Goal: Task Accomplishment & Management: Complete application form

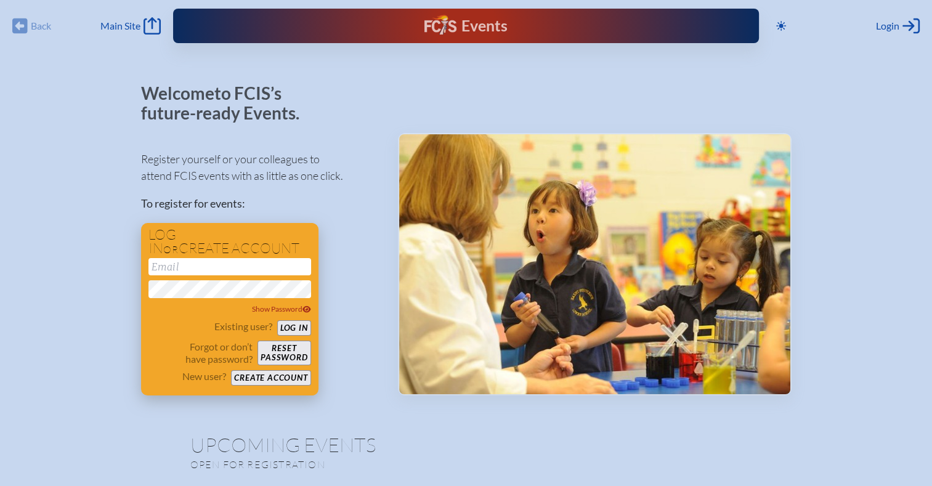
click at [278, 375] on button "Create account" at bounding box center [270, 377] width 79 height 15
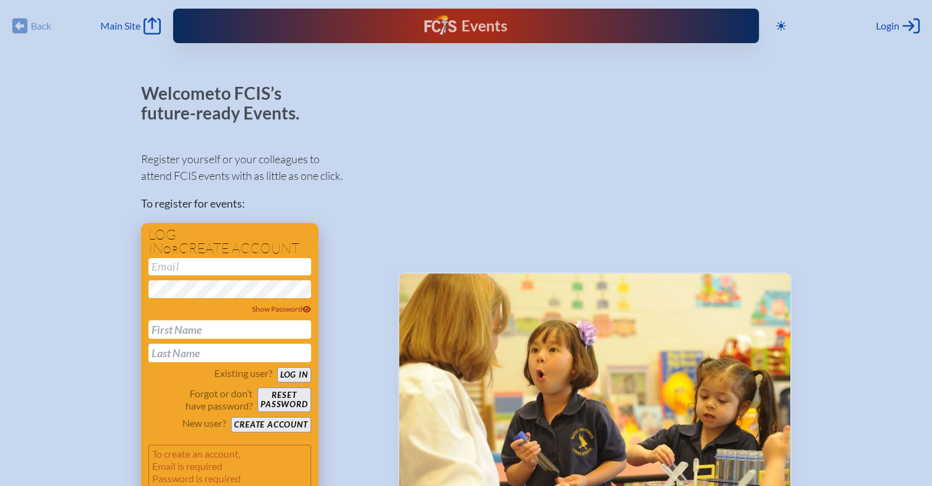
click at [196, 327] on input "text" at bounding box center [229, 329] width 163 height 18
type input "Aisha"
click at [195, 355] on input "text" at bounding box center [229, 353] width 163 height 18
type input "[PERSON_NAME]"
click at [161, 261] on input "email" at bounding box center [229, 266] width 163 height 17
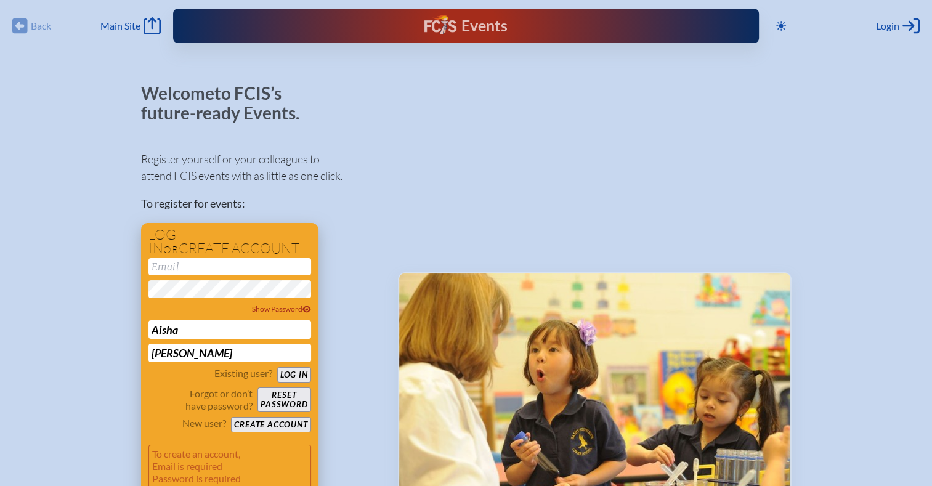
type input "[EMAIL_ADDRESS][DOMAIN_NAME]"
click at [293, 375] on button "Log in" at bounding box center [294, 374] width 34 height 15
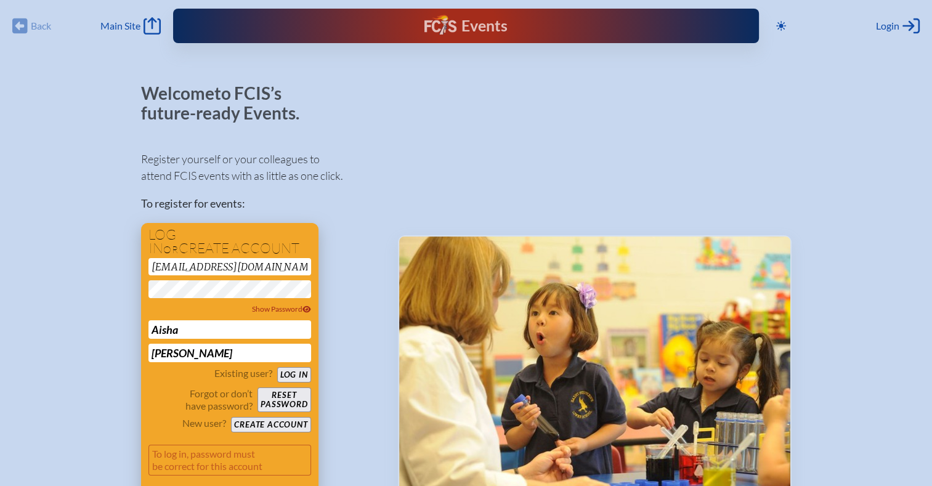
click at [273, 426] on button "Create account" at bounding box center [270, 424] width 79 height 15
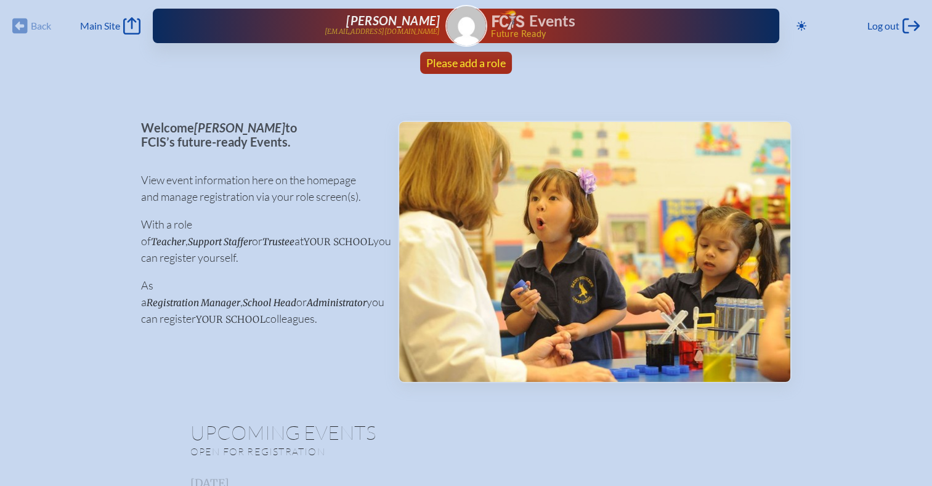
click at [479, 71] on link "Please add a role" at bounding box center [465, 63] width 89 height 22
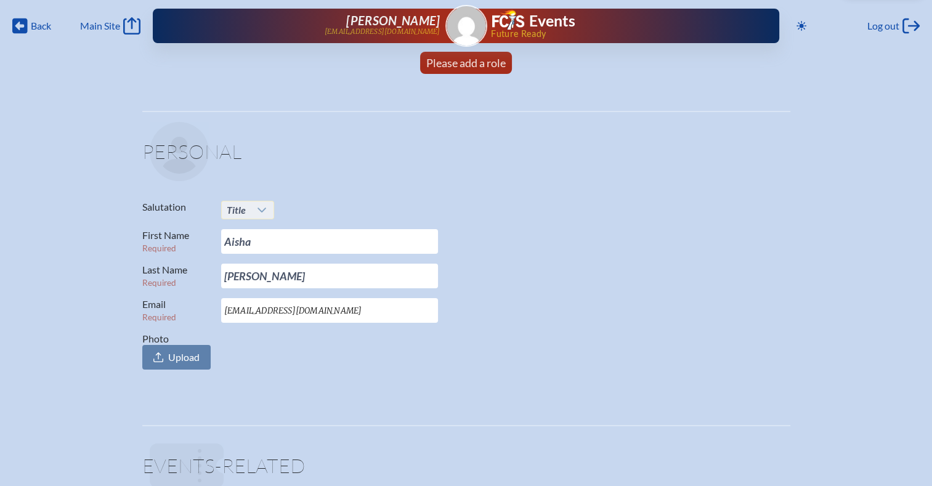
click at [265, 204] on div at bounding box center [262, 209] width 23 height 17
click at [243, 269] on li "Dr." at bounding box center [246, 267] width 52 height 17
click at [193, 360] on span "Upload" at bounding box center [183, 357] width 31 height 12
click at [0, 0] on input "Photo Upload" at bounding box center [0, 0] width 0 height 0
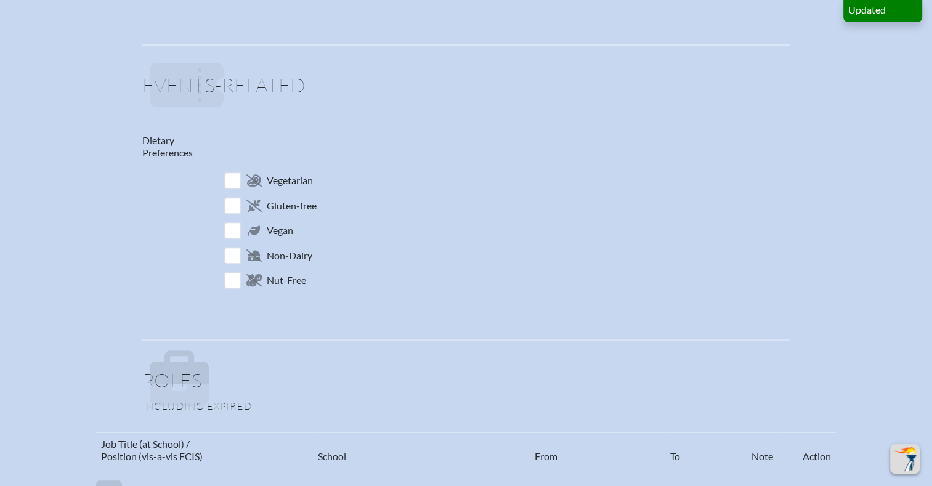
scroll to position [508, 0]
click at [227, 178] on input "checkbox" at bounding box center [233, 179] width 22 height 22
checkbox input "true"
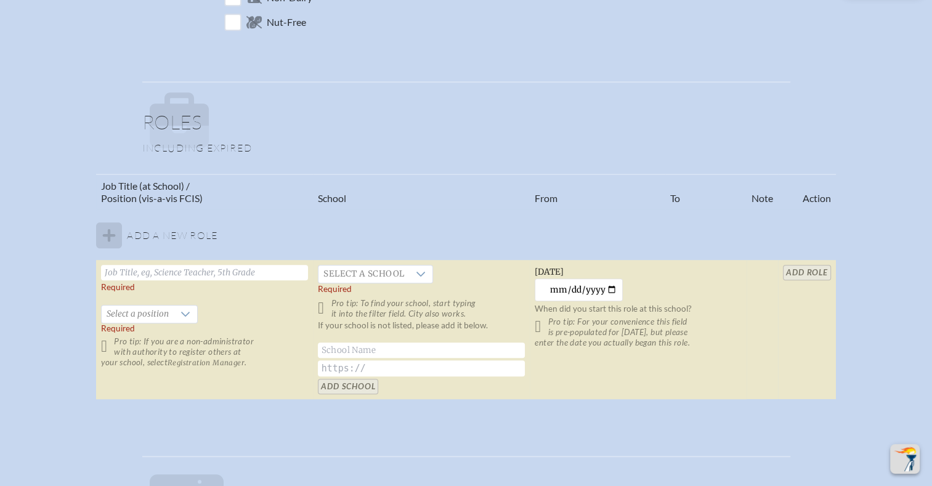
scroll to position [776, 0]
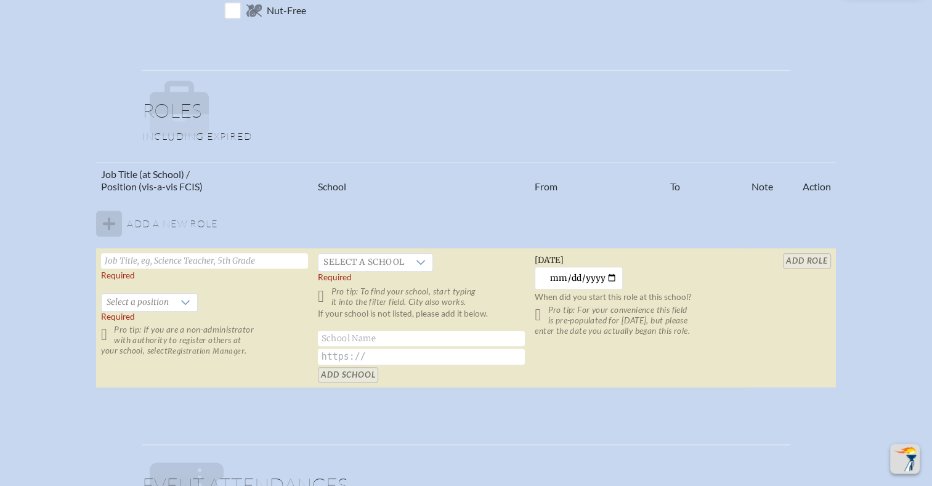
click at [190, 269] on td "Required   Select a position Required Pro tip: If you are a non-administrator w…" at bounding box center [204, 318] width 217 height 140
click at [199, 261] on input "text" at bounding box center [204, 260] width 207 height 15
type input "Board Chair"
click at [422, 262] on icon at bounding box center [421, 262] width 10 height 10
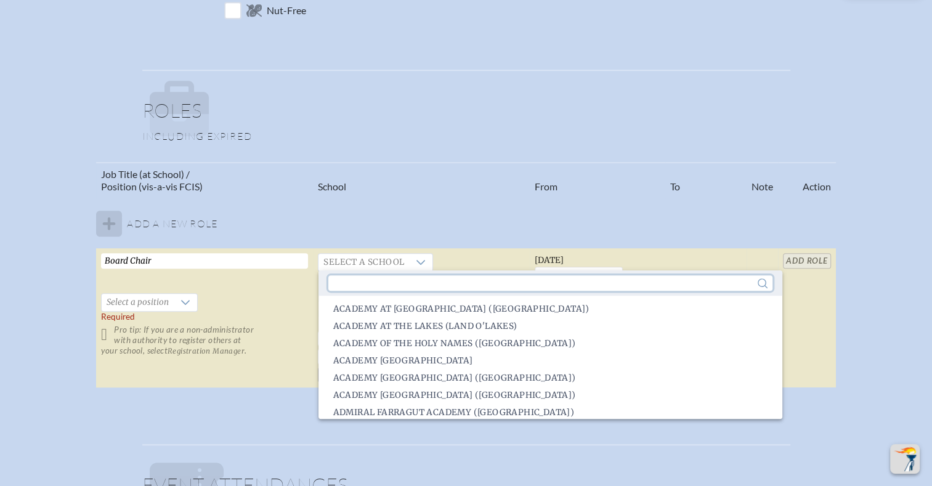
drag, startPoint x: 443, startPoint y: 278, endPoint x: 443, endPoint y: 287, distance: 8.6
click at [443, 283] on input "text" at bounding box center [550, 282] width 444 height 15
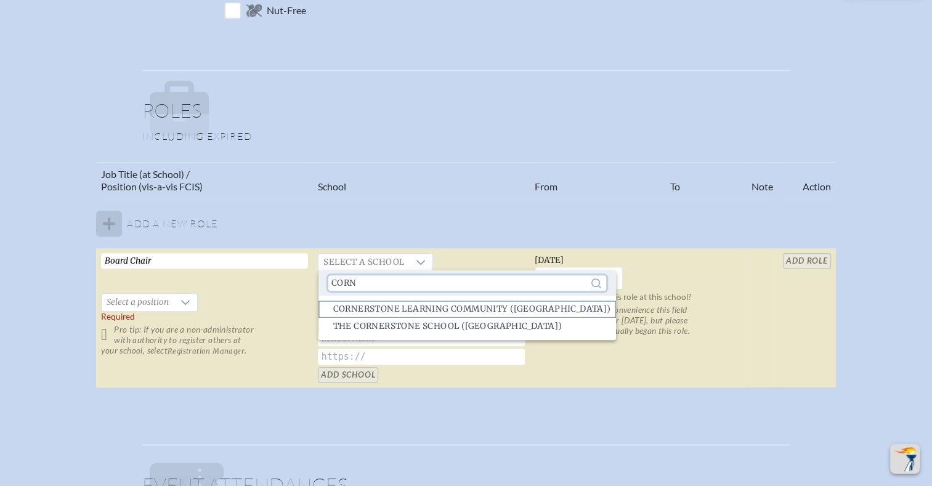
type input "corn"
click at [467, 313] on span "Cornerstone Learning Community ([GEOGRAPHIC_DATA])" at bounding box center [472, 309] width 278 height 12
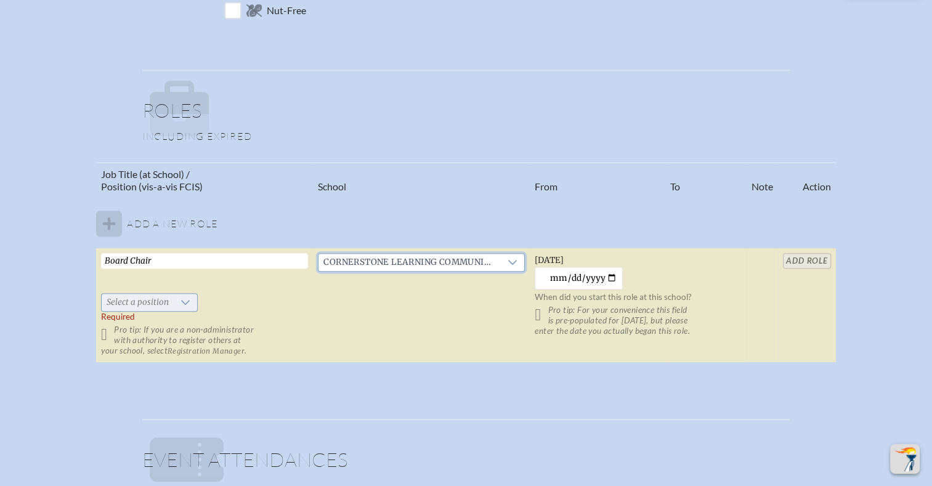
click at [180, 303] on icon at bounding box center [185, 302] width 10 height 10
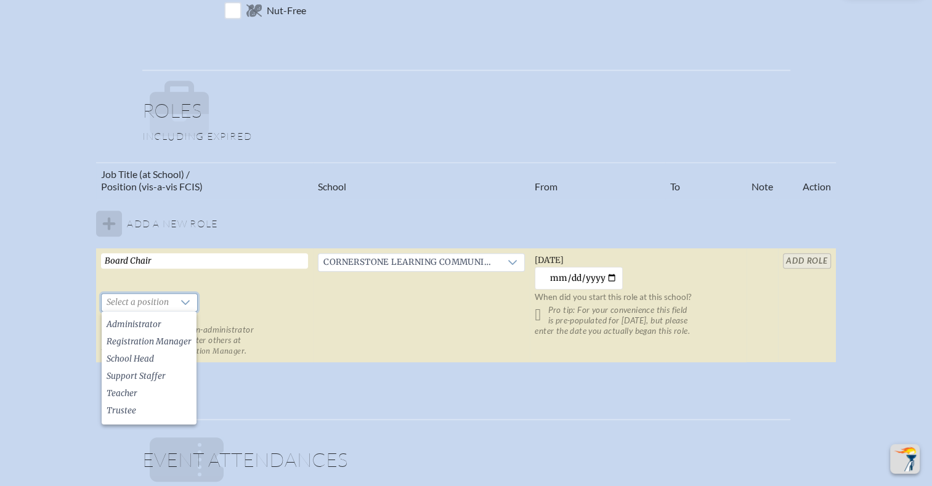
click at [307, 302] on td "Board Chair   Select a position Required Pro tip: If you are a non-administrato…" at bounding box center [204, 305] width 217 height 115
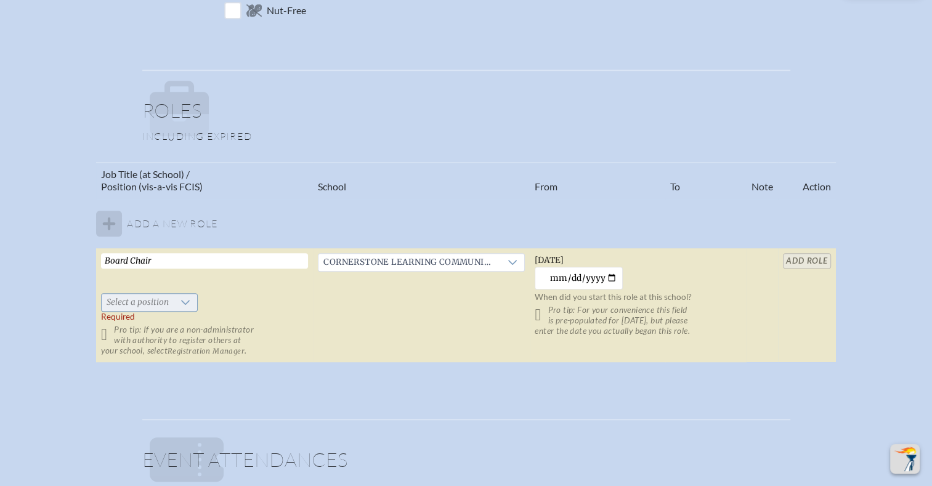
click at [185, 301] on icon at bounding box center [185, 302] width 9 height 5
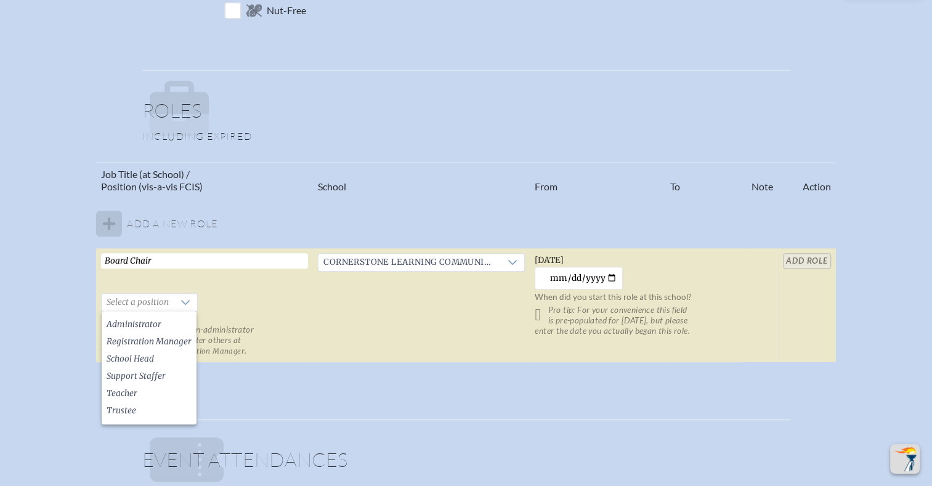
click at [275, 260] on input "Board Chair" at bounding box center [204, 260] width 207 height 15
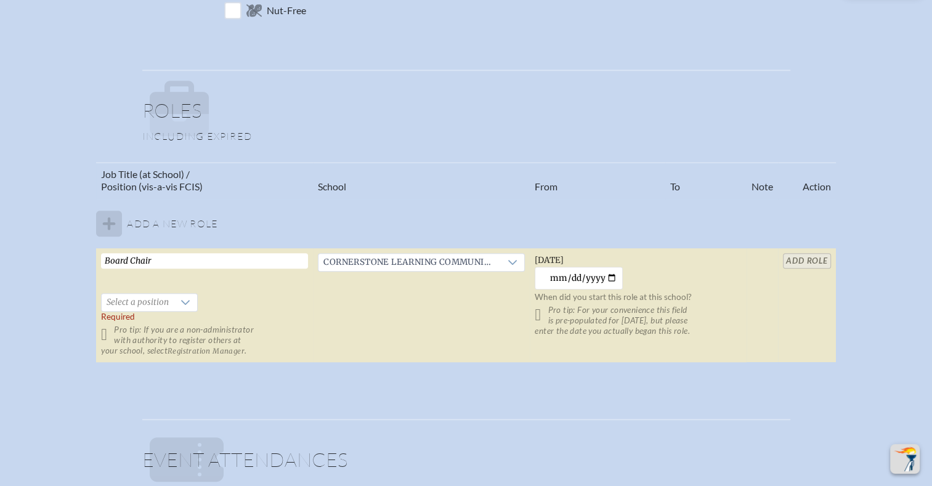
click at [275, 260] on input "Board Chair" at bounding box center [204, 260] width 207 height 15
click at [180, 304] on icon at bounding box center [185, 302] width 10 height 10
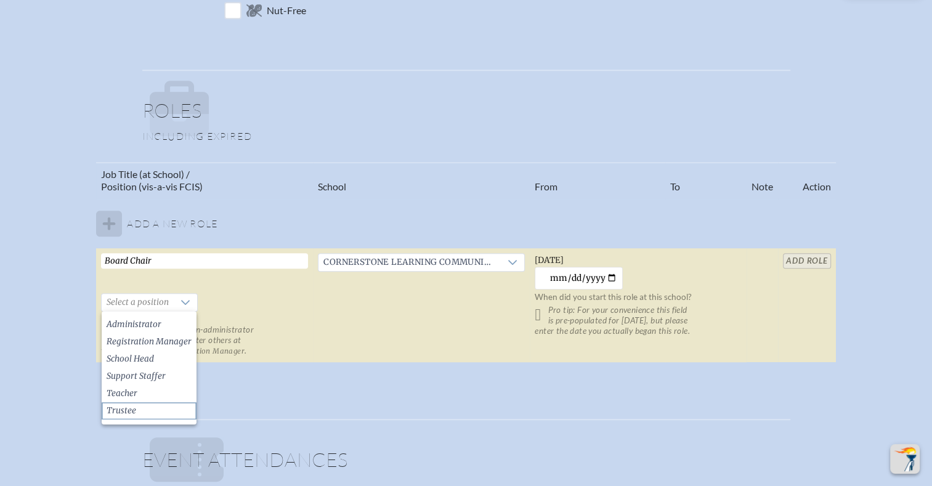
click at [157, 410] on li "Trustee" at bounding box center [149, 410] width 95 height 17
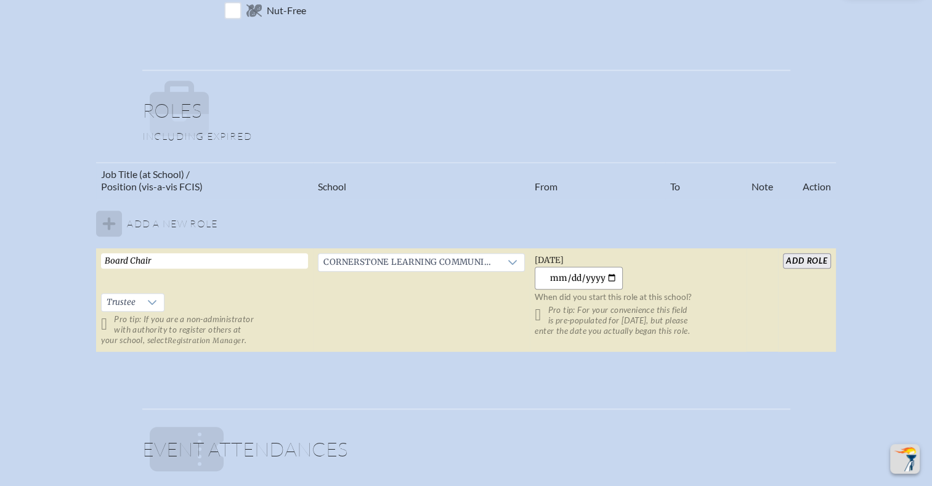
click at [559, 278] on input "[DATE]" at bounding box center [579, 278] width 88 height 23
click at [602, 281] on input "[DATE]" at bounding box center [579, 278] width 88 height 23
click at [598, 276] on input "[DATE]" at bounding box center [579, 278] width 88 height 23
click at [558, 276] on input "[DATE]" at bounding box center [579, 278] width 88 height 23
click at [559, 279] on input "[DATE]" at bounding box center [579, 278] width 88 height 23
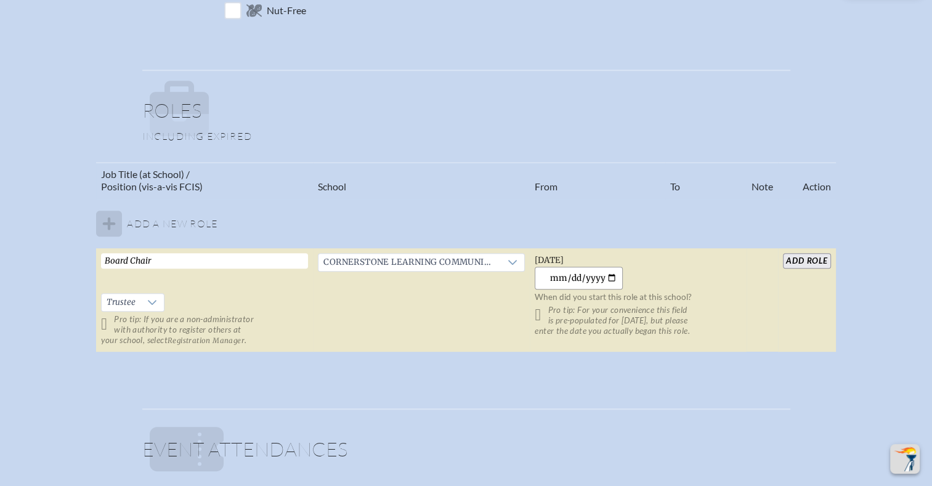
click at [613, 277] on input "[DATE]" at bounding box center [579, 278] width 88 height 23
type input "[DATE]"
click at [769, 303] on td at bounding box center [761, 300] width 31 height 104
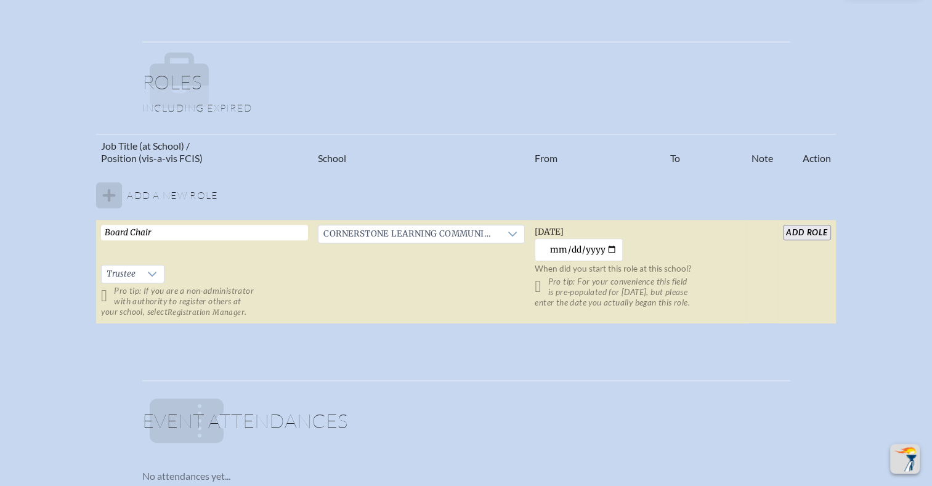
scroll to position [793, 0]
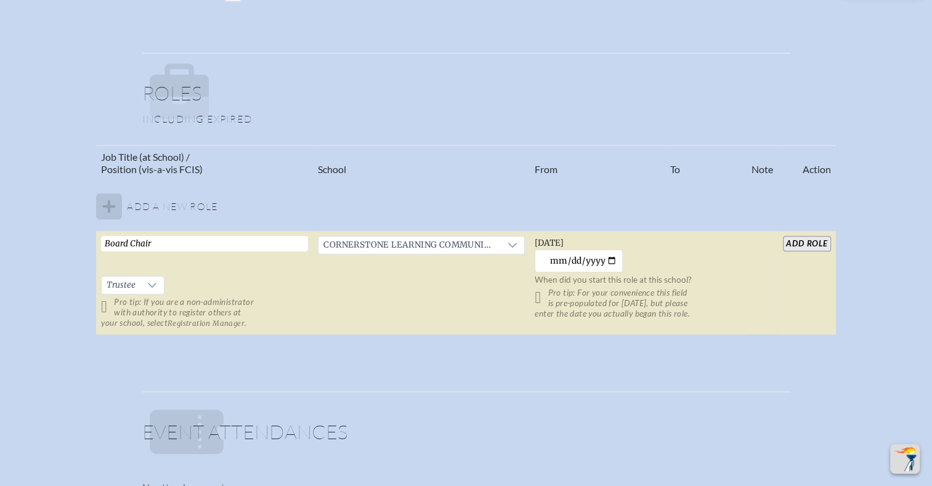
click at [751, 198] on table "Job Title (at School) / Position (vis-a-vis FCIS) School From To Note Action Ad…" at bounding box center [465, 240] width 739 height 191
click at [810, 241] on input "add Role" at bounding box center [806, 243] width 47 height 15
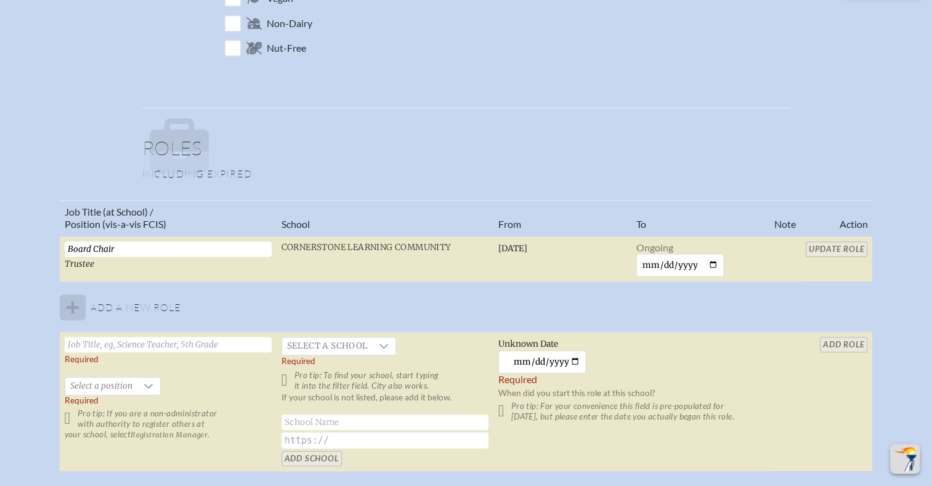
scroll to position [752, 0]
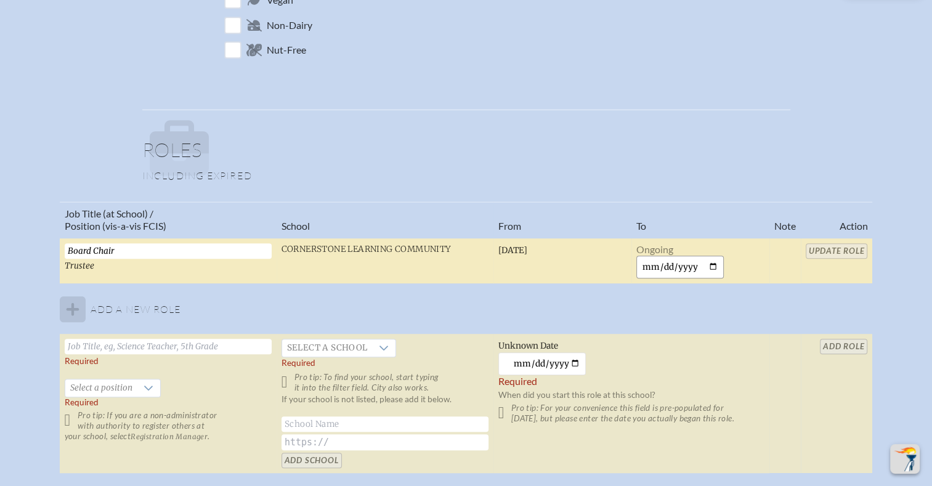
click at [709, 262] on input "date" at bounding box center [680, 267] width 88 height 23
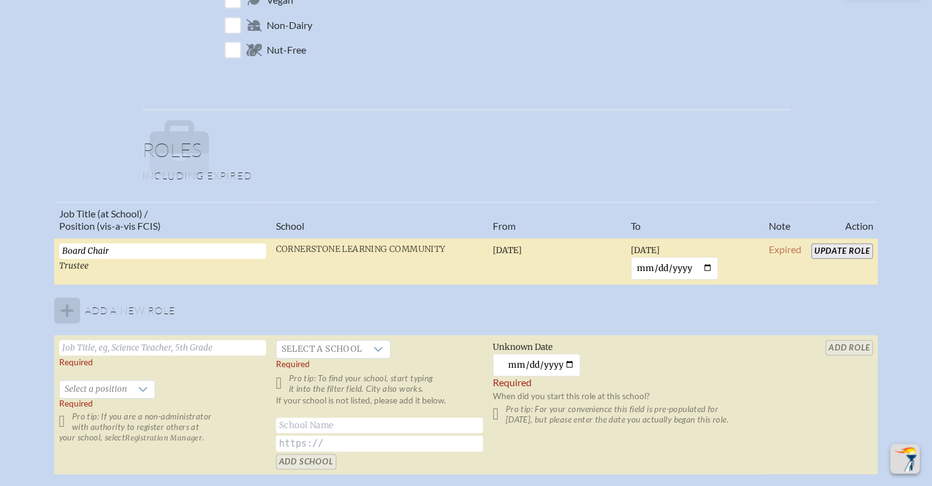
click at [537, 254] on td "[DATE]" at bounding box center [557, 261] width 138 height 47
click at [522, 248] on span "[DATE]" at bounding box center [507, 250] width 29 height 10
click at [824, 254] on input "Update Role" at bounding box center [842, 250] width 62 height 15
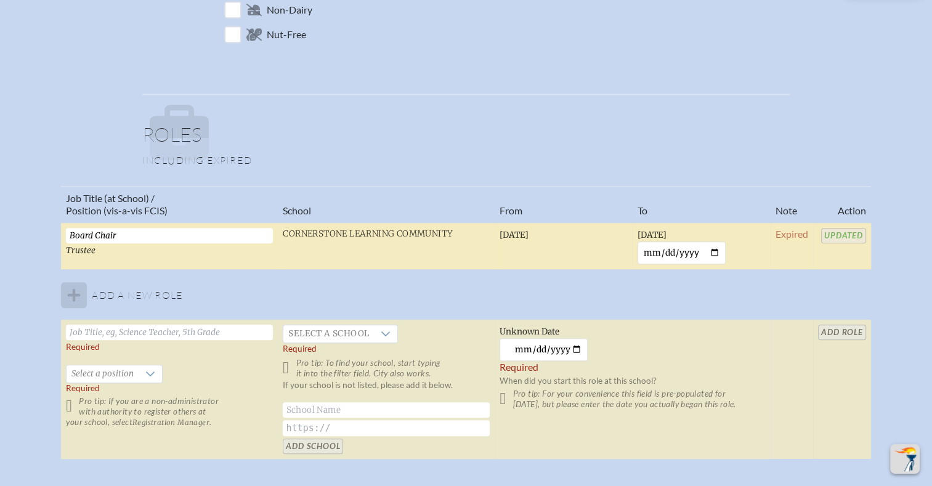
scroll to position [737, 0]
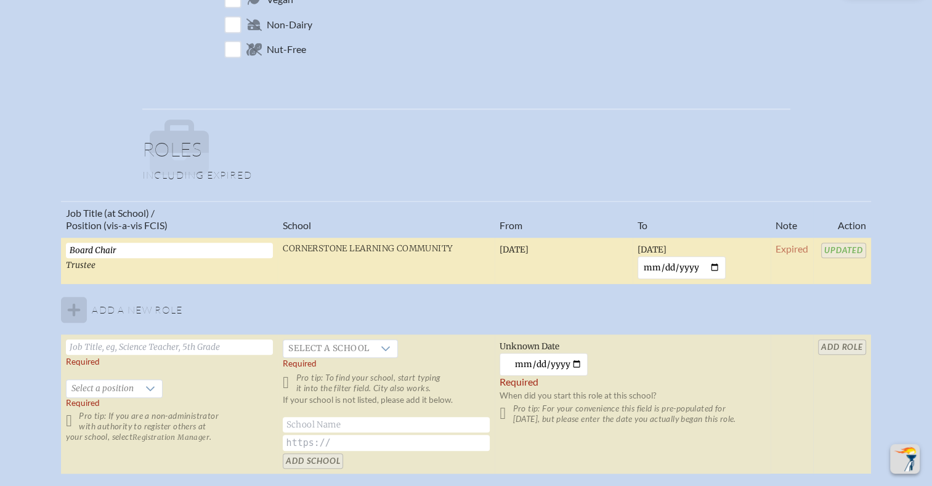
click at [560, 241] on td "[DATE]" at bounding box center [564, 260] width 138 height 47
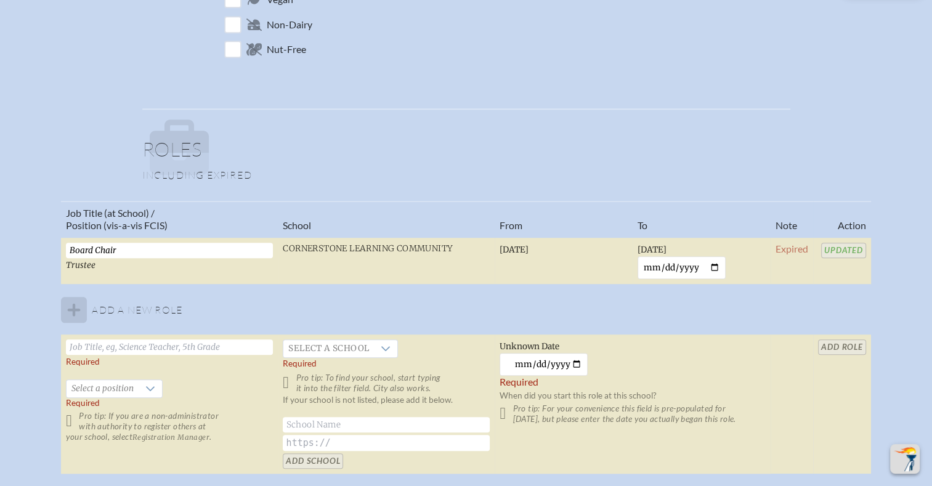
click at [850, 246] on span "Updated" at bounding box center [843, 249] width 45 height 12
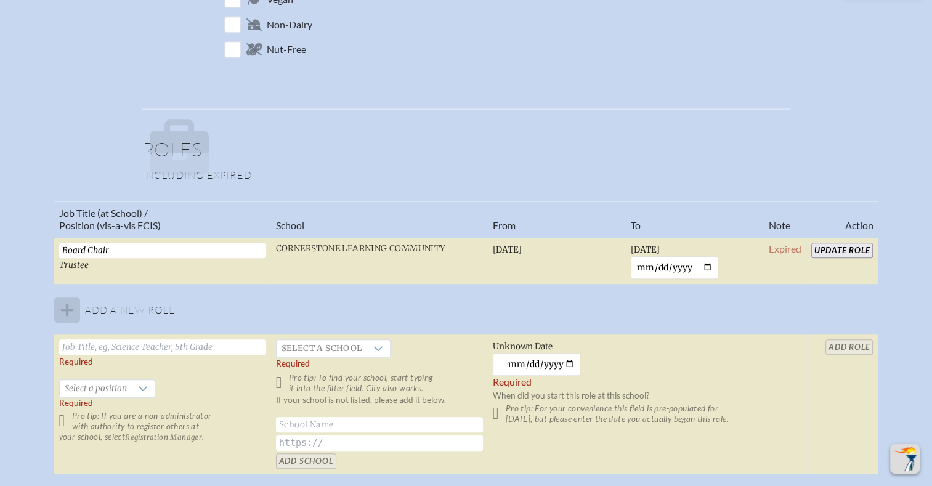
click at [829, 250] on input "Update Role" at bounding box center [842, 250] width 62 height 15
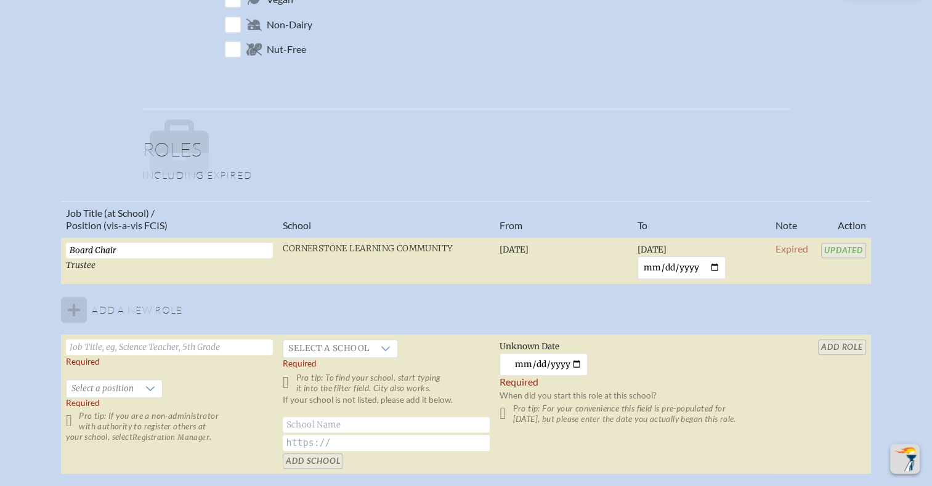
click at [829, 250] on span "Updated" at bounding box center [843, 249] width 45 height 12
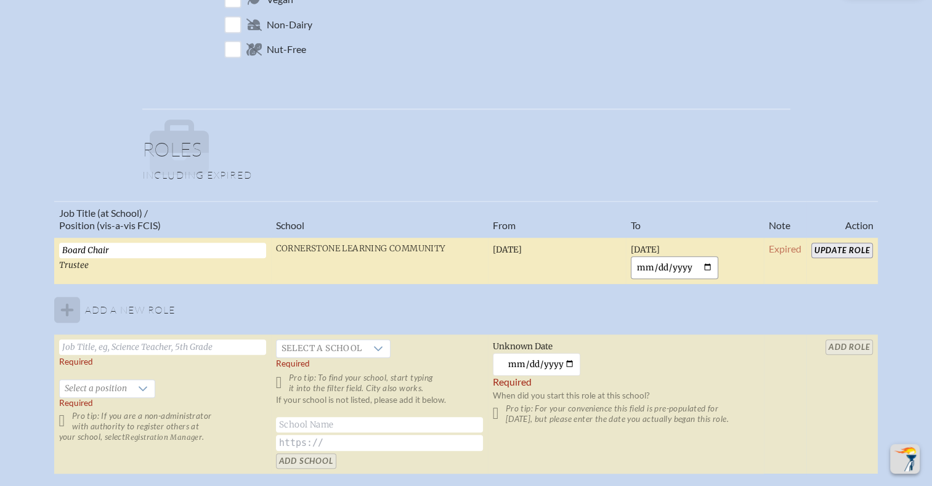
click at [677, 263] on input "[DATE]" at bounding box center [675, 267] width 88 height 23
click at [684, 264] on input "[DATE]" at bounding box center [675, 267] width 88 height 23
click at [690, 265] on input "[DATE]" at bounding box center [675, 267] width 88 height 23
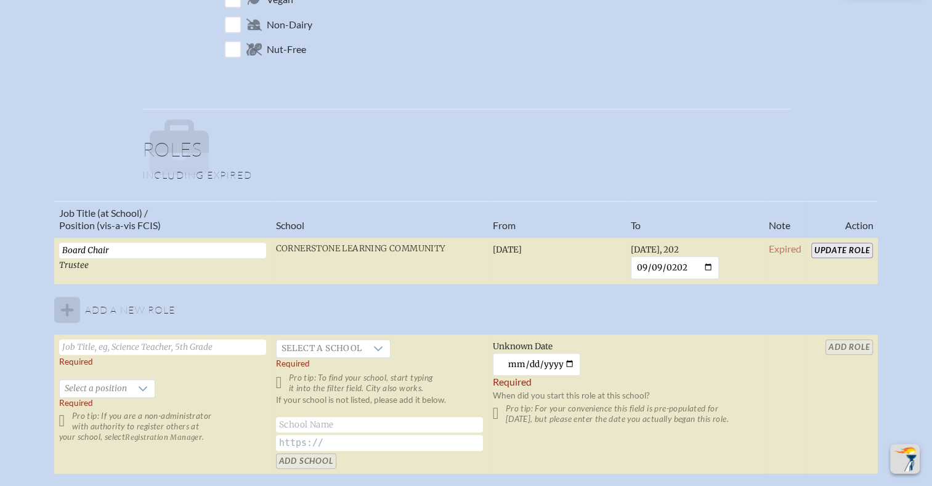
type input "[DATE]"
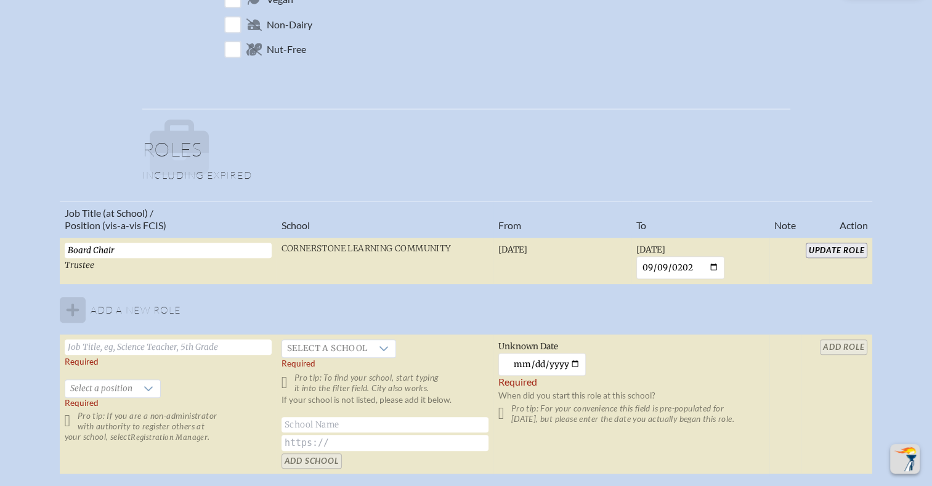
click at [825, 246] on input "Update Role" at bounding box center [837, 250] width 62 height 15
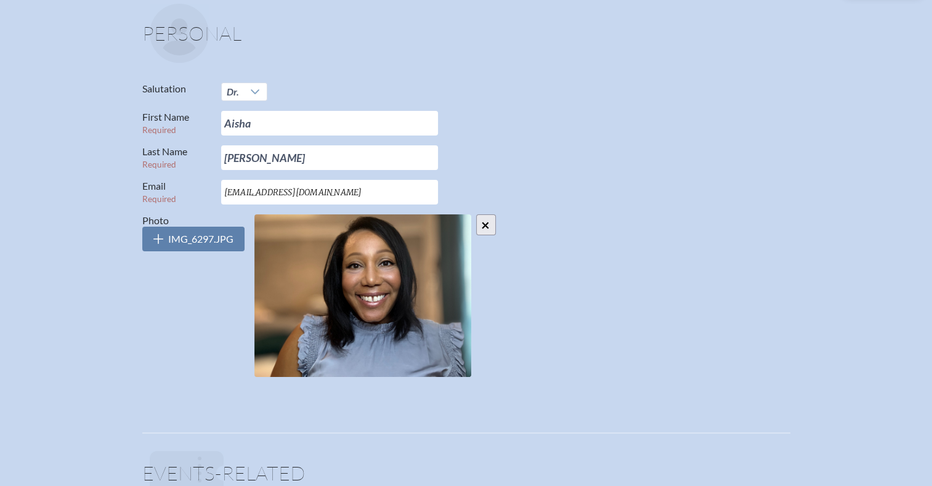
scroll to position [0, 0]
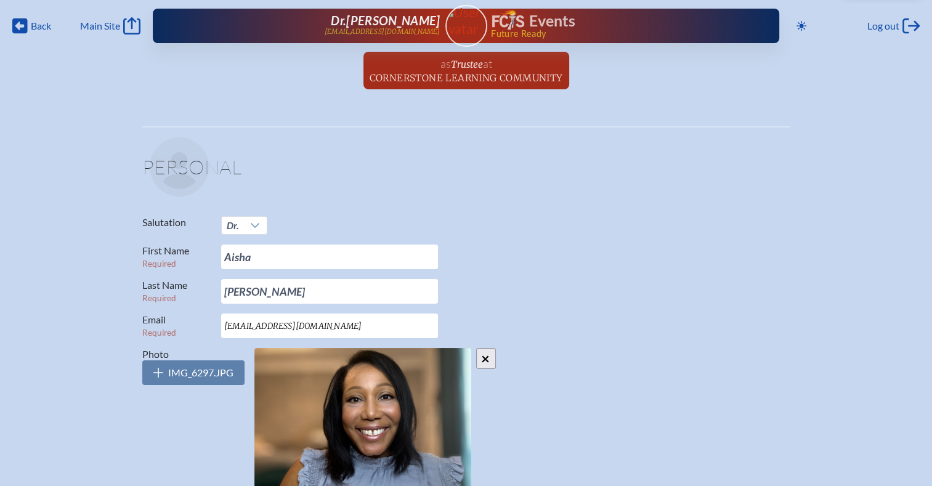
click at [534, 20] on h1 "Events" at bounding box center [552, 21] width 46 height 15
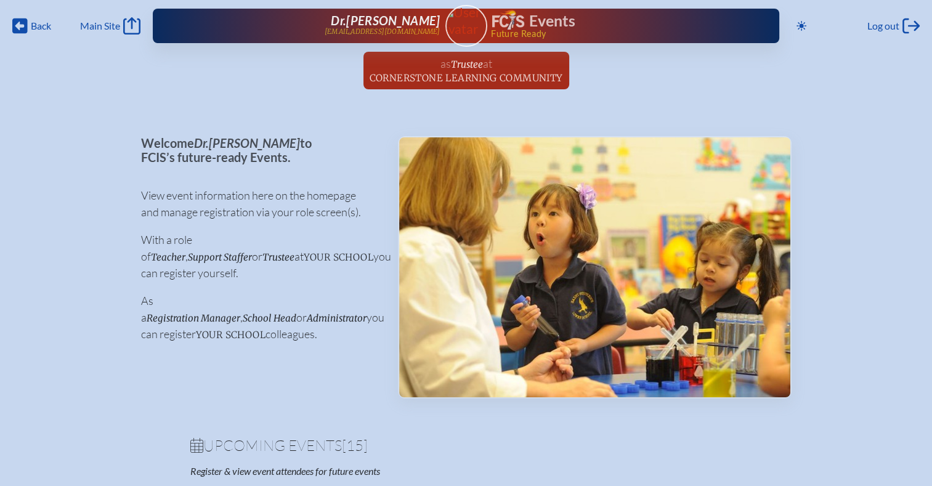
click at [281, 307] on p "As a Registration Manager , School Head or Administrator you can register your …" at bounding box center [259, 318] width 237 height 50
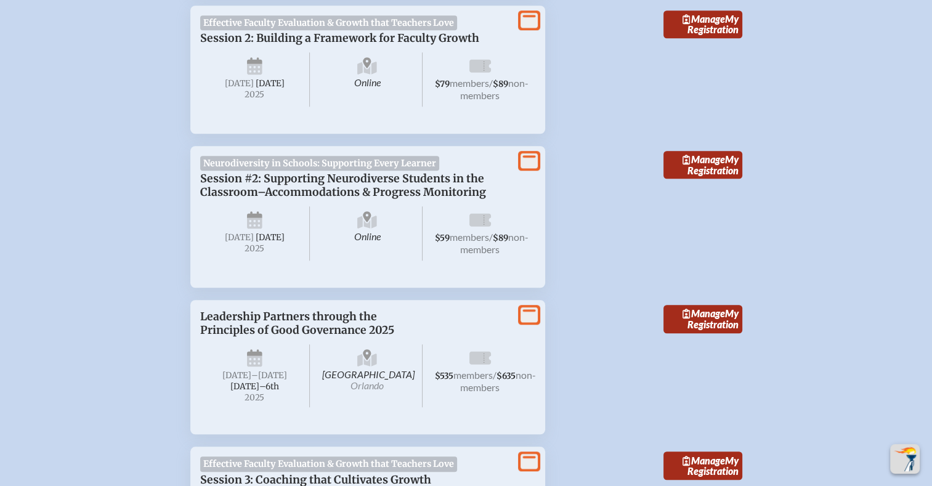
scroll to position [1037, 0]
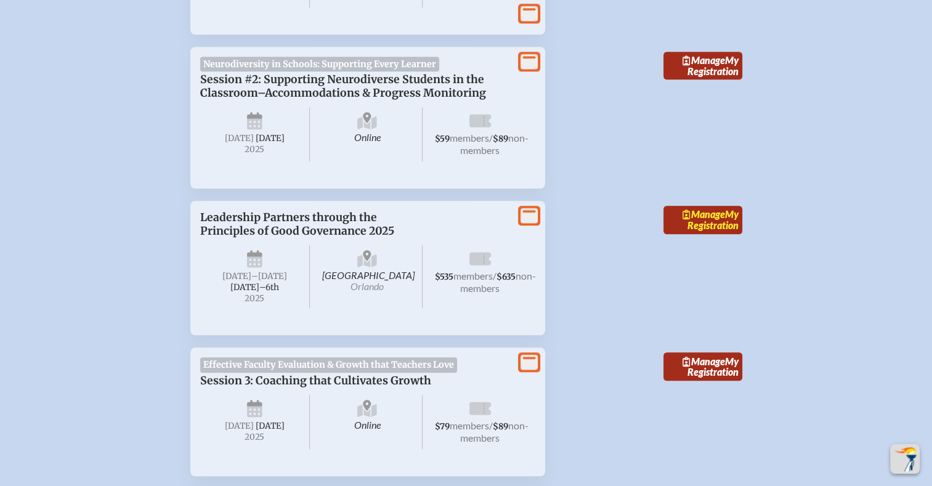
click at [717, 220] on span "Manage" at bounding box center [703, 214] width 42 height 12
